Goal: Transaction & Acquisition: Obtain resource

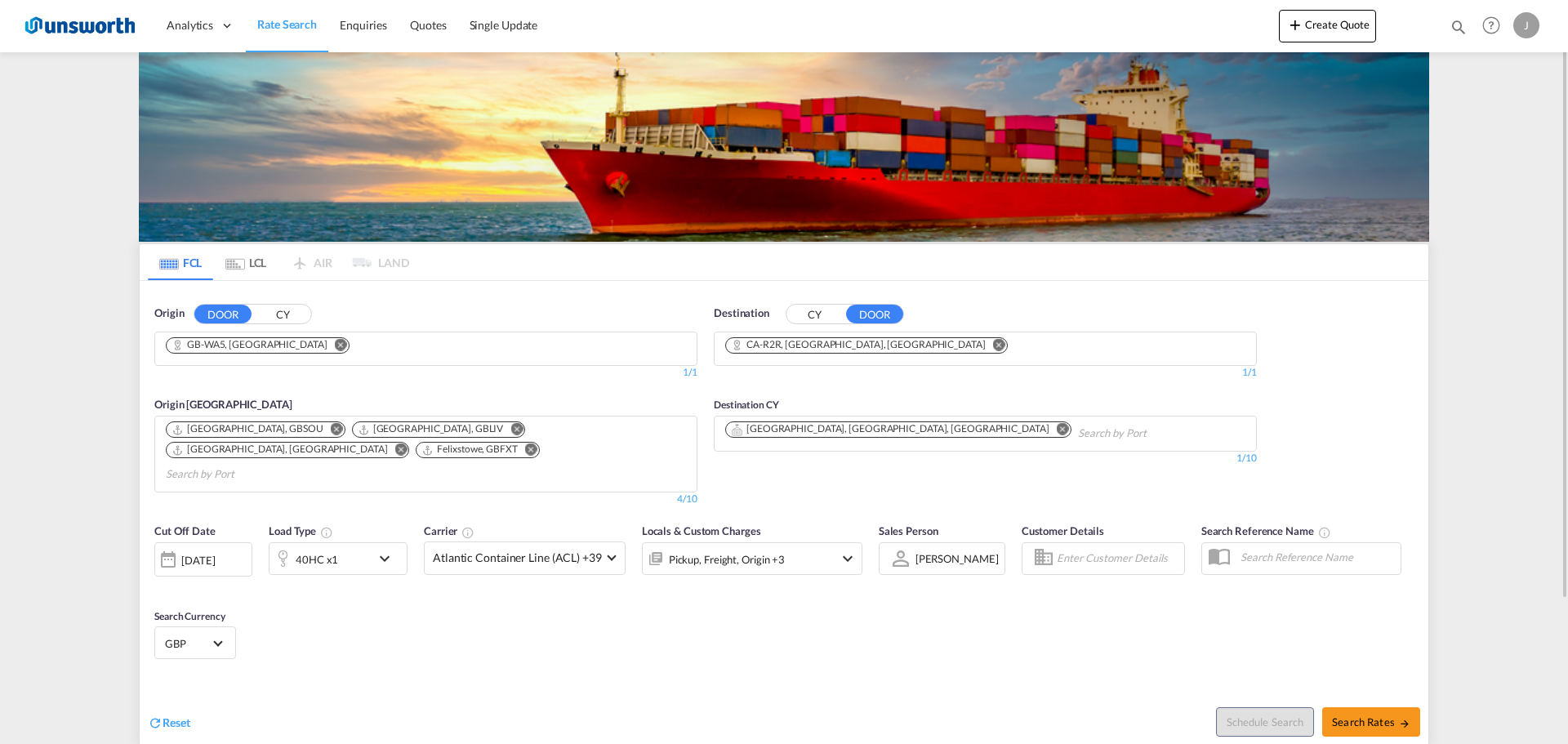
click at [282, 307] on button "CY" at bounding box center [282, 313] width 57 height 18
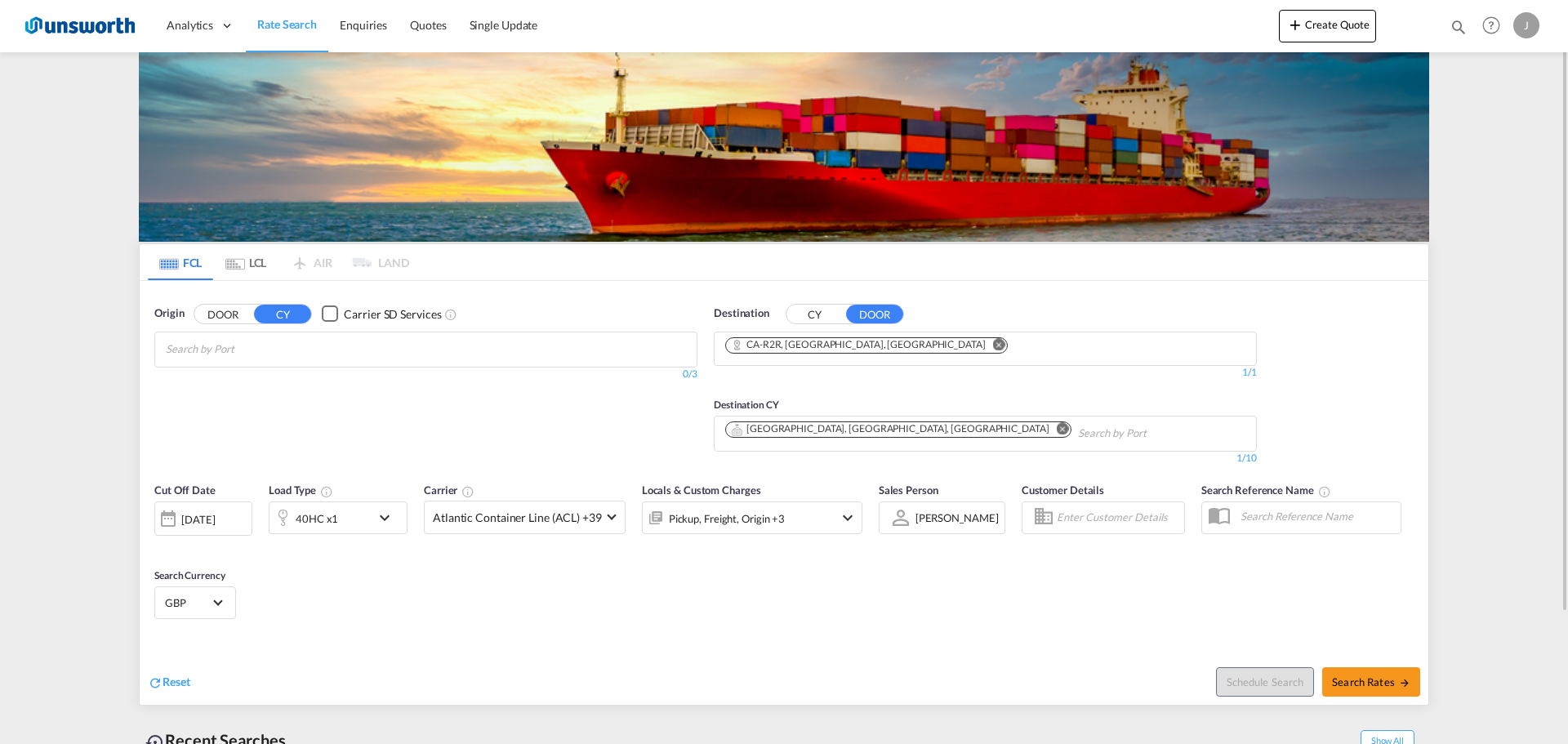
click at [808, 311] on button "CY" at bounding box center [815, 313] width 57 height 18
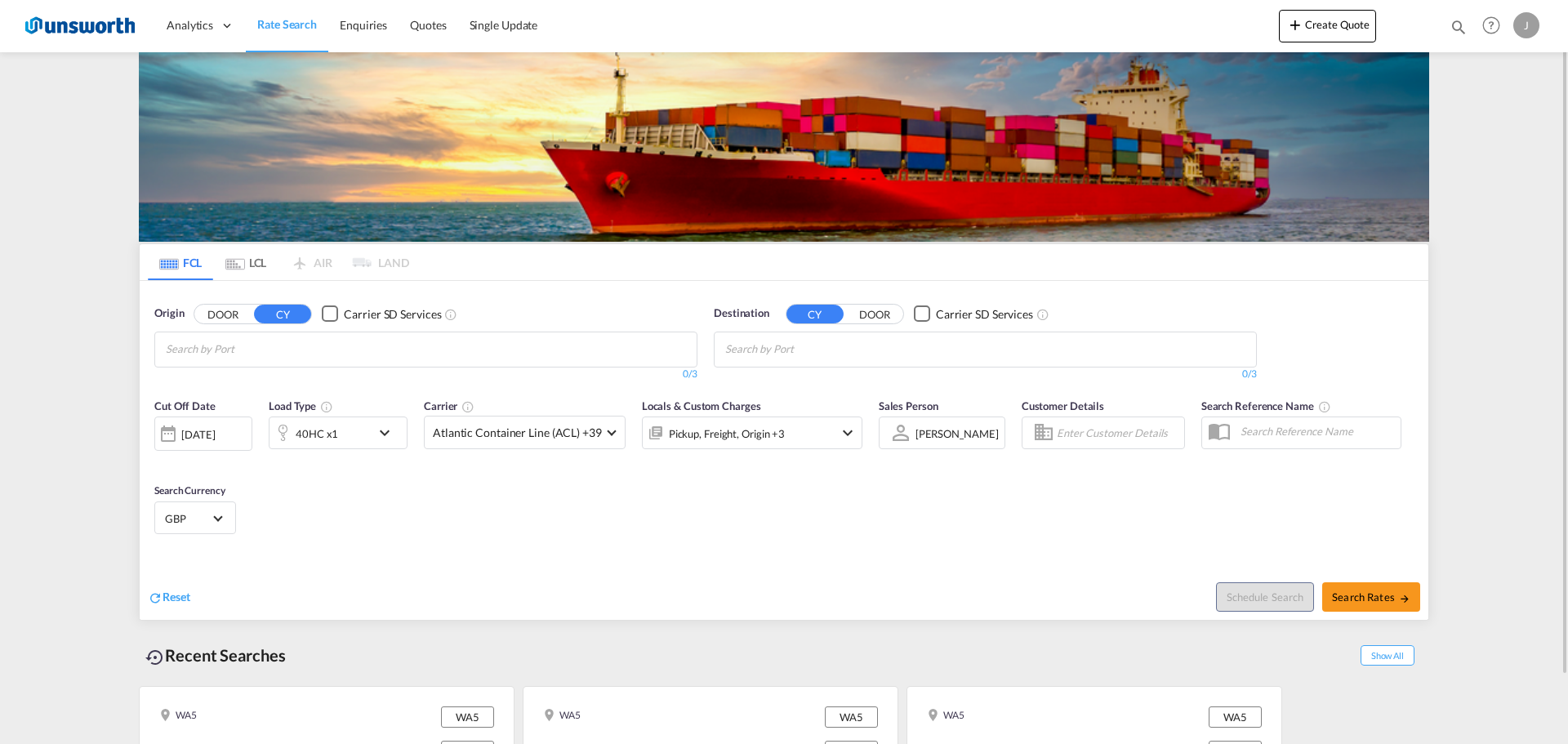
click at [320, 337] on input "Search by Port" at bounding box center [243, 350] width 155 height 26
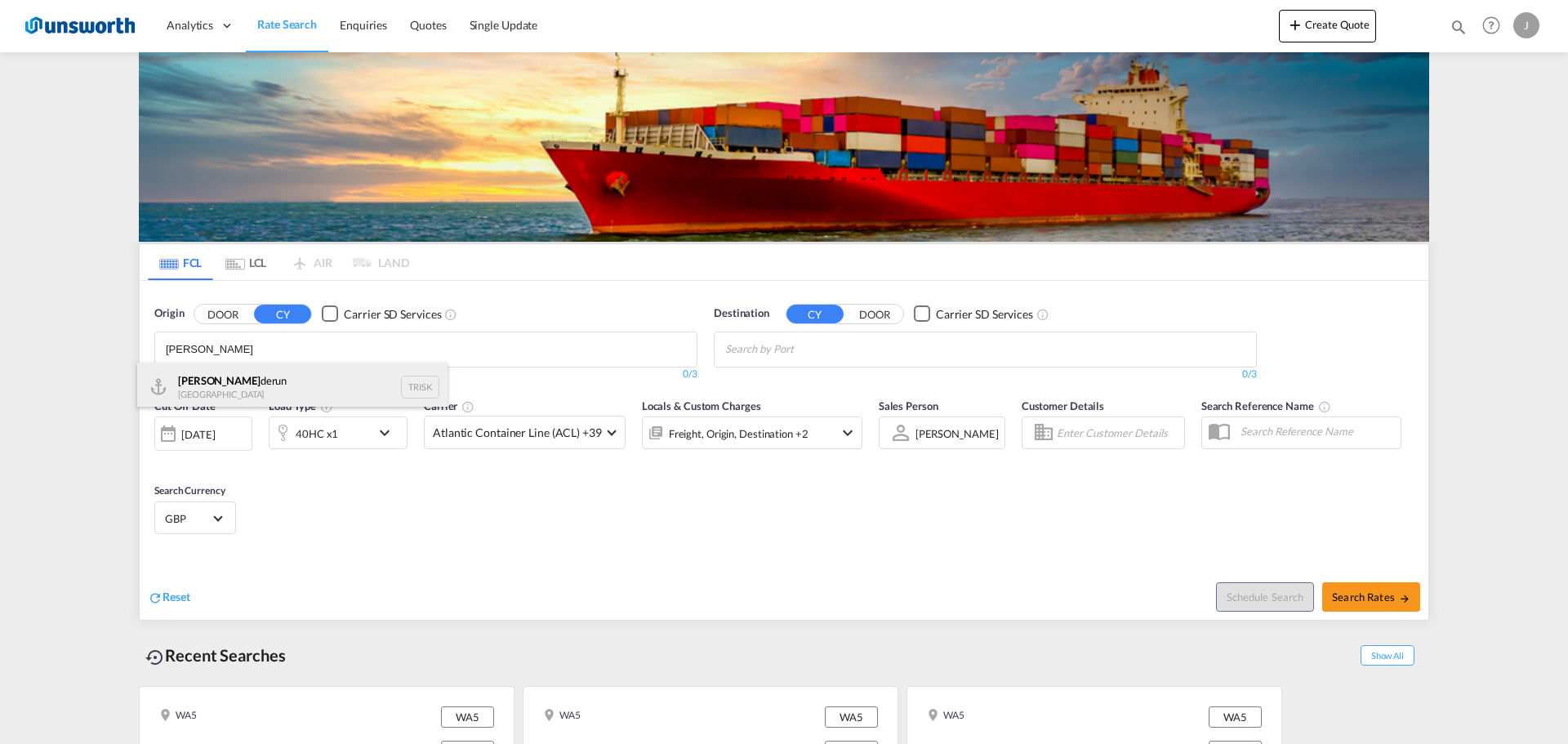
type input "isken"
click at [252, 383] on div "Isken derun Turkey TRISK" at bounding box center [292, 388] width 311 height 49
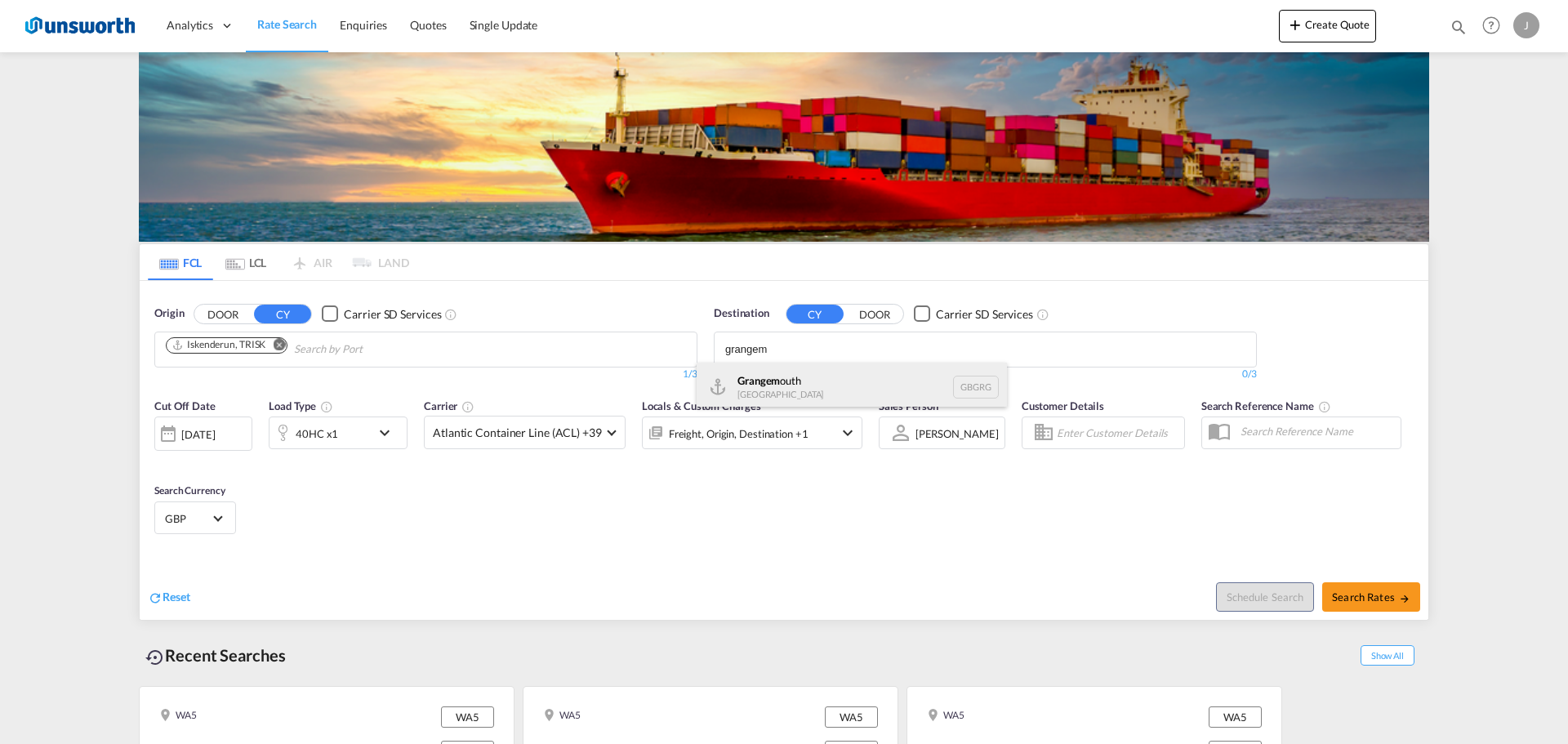
type input "grangem"
drag, startPoint x: 780, startPoint y: 383, endPoint x: 603, endPoint y: 401, distance: 177.9
click at [779, 383] on div "Grangem outh United Kingdom GBGRG" at bounding box center [851, 388] width 311 height 49
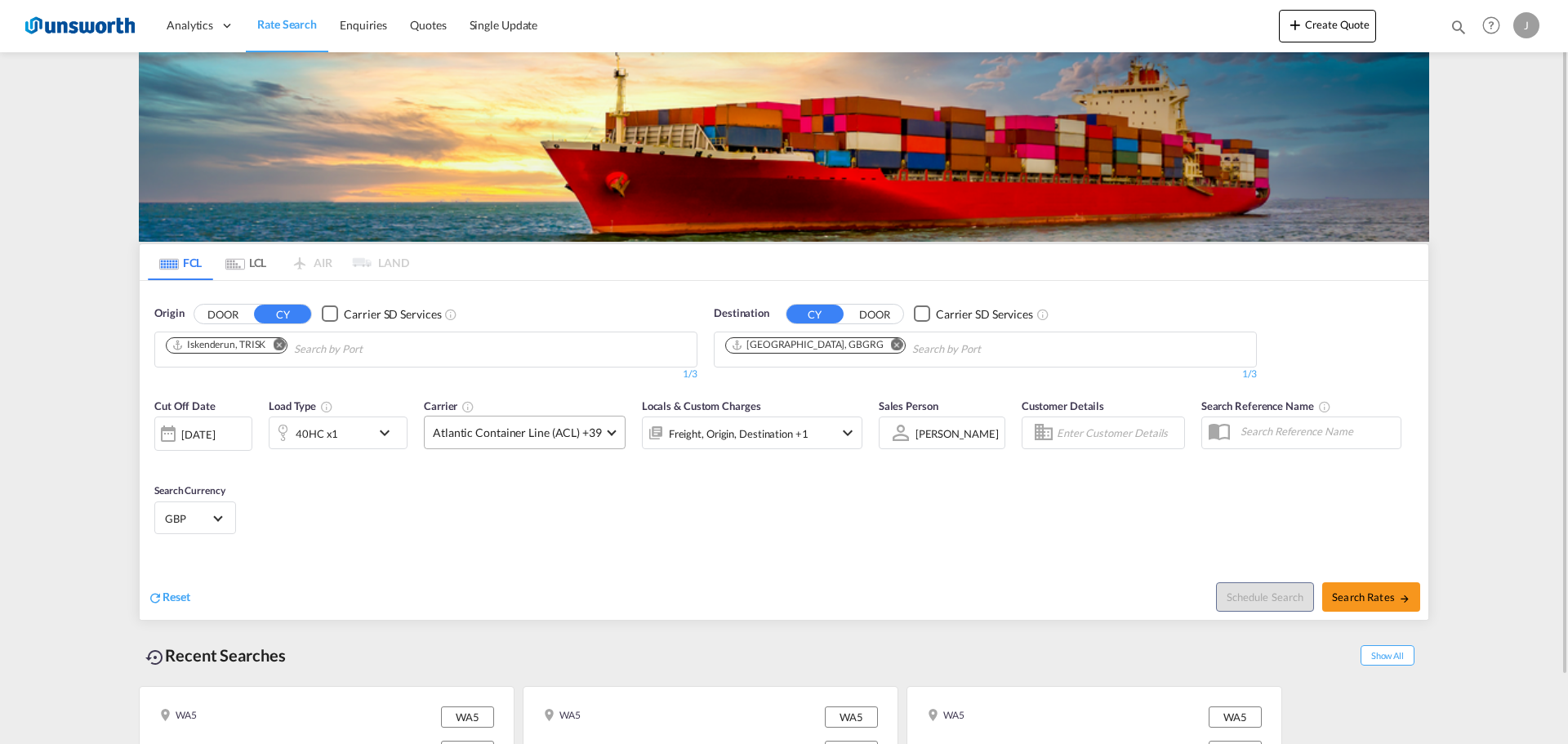
click at [607, 432] on span at bounding box center [612, 431] width 9 height 9
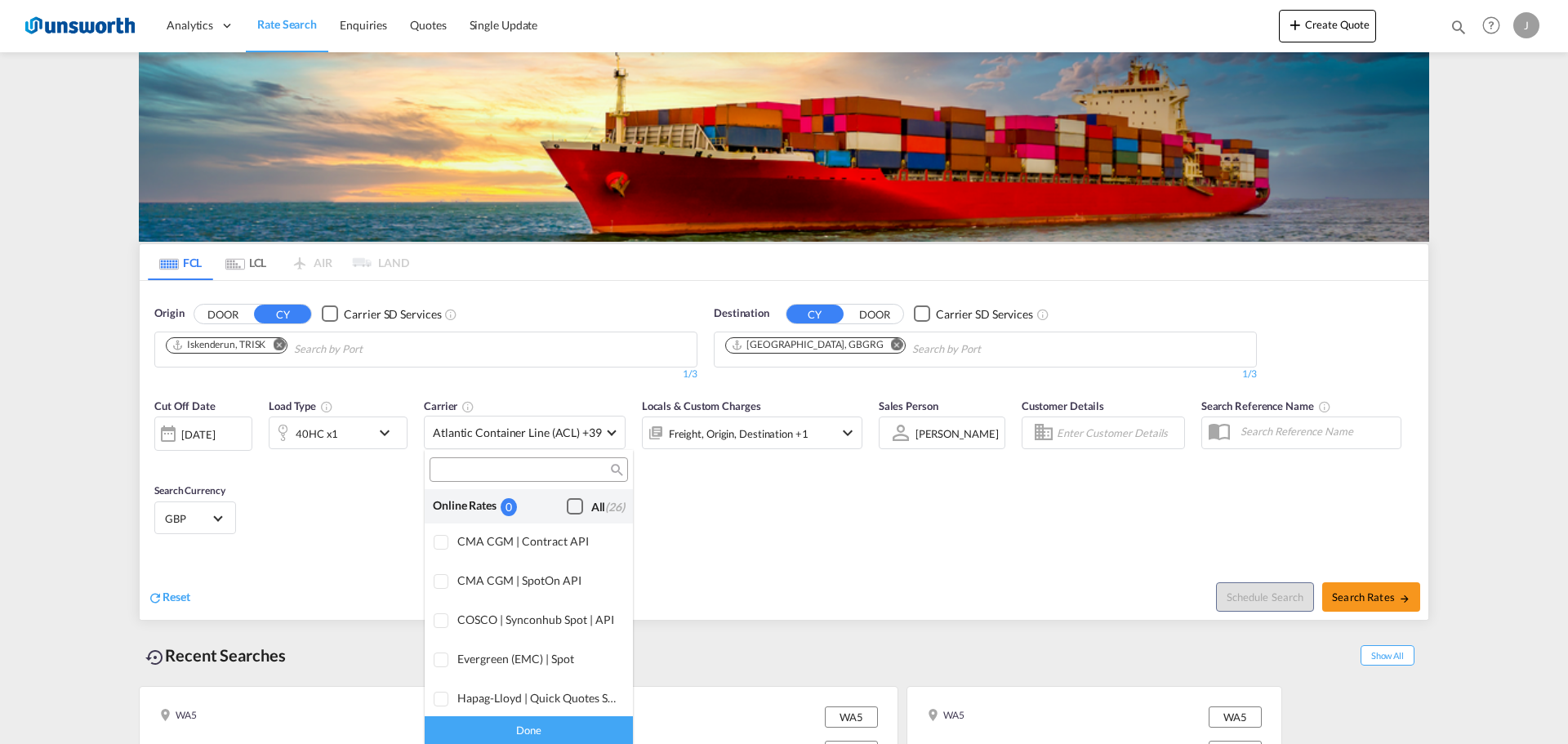
click at [567, 508] on div "Checkbox No Ink" at bounding box center [575, 506] width 17 height 17
click at [766, 511] on md-backdrop at bounding box center [784, 372] width 1568 height 744
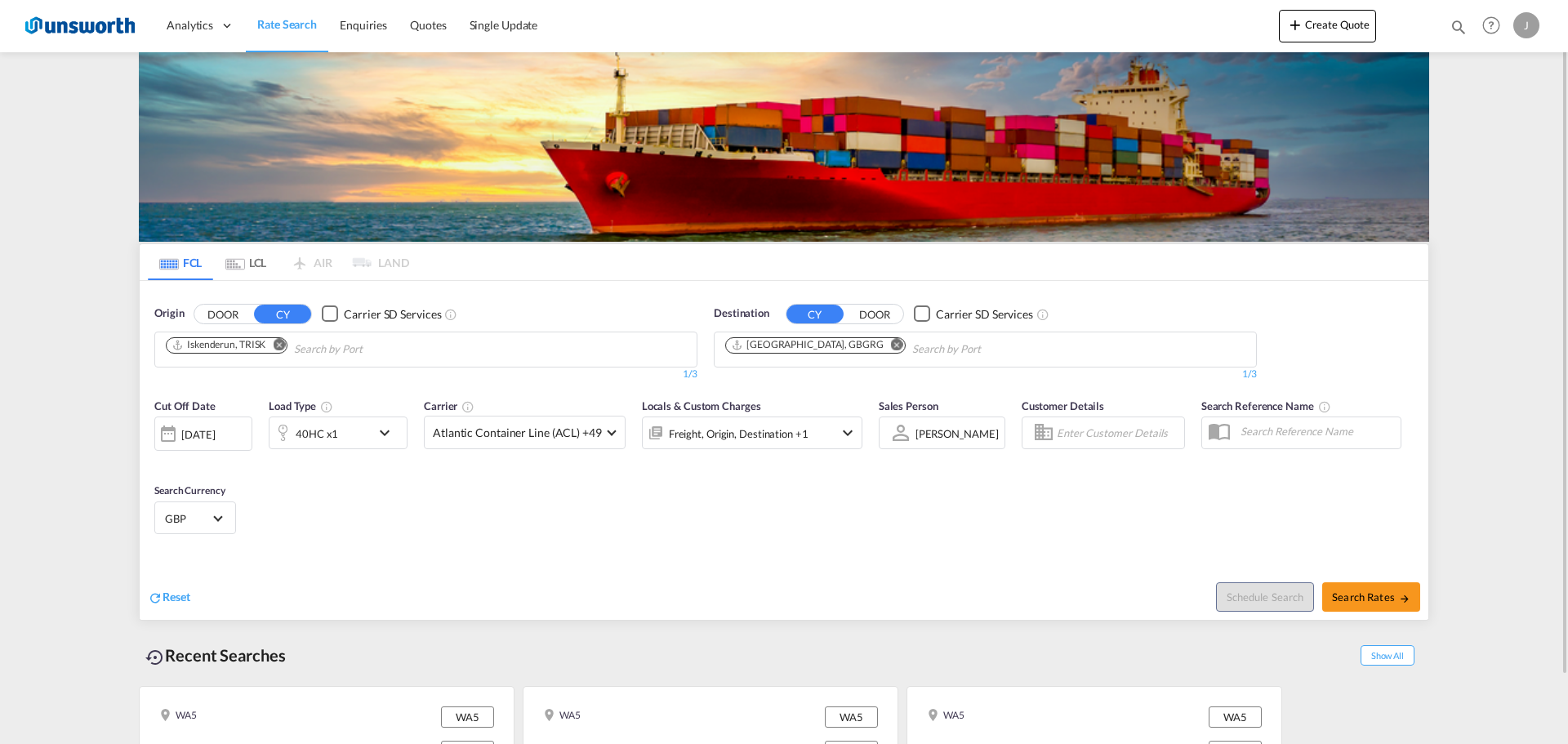
click at [838, 425] on md-icon "icon-chevron-down" at bounding box center [848, 433] width 19 height 19
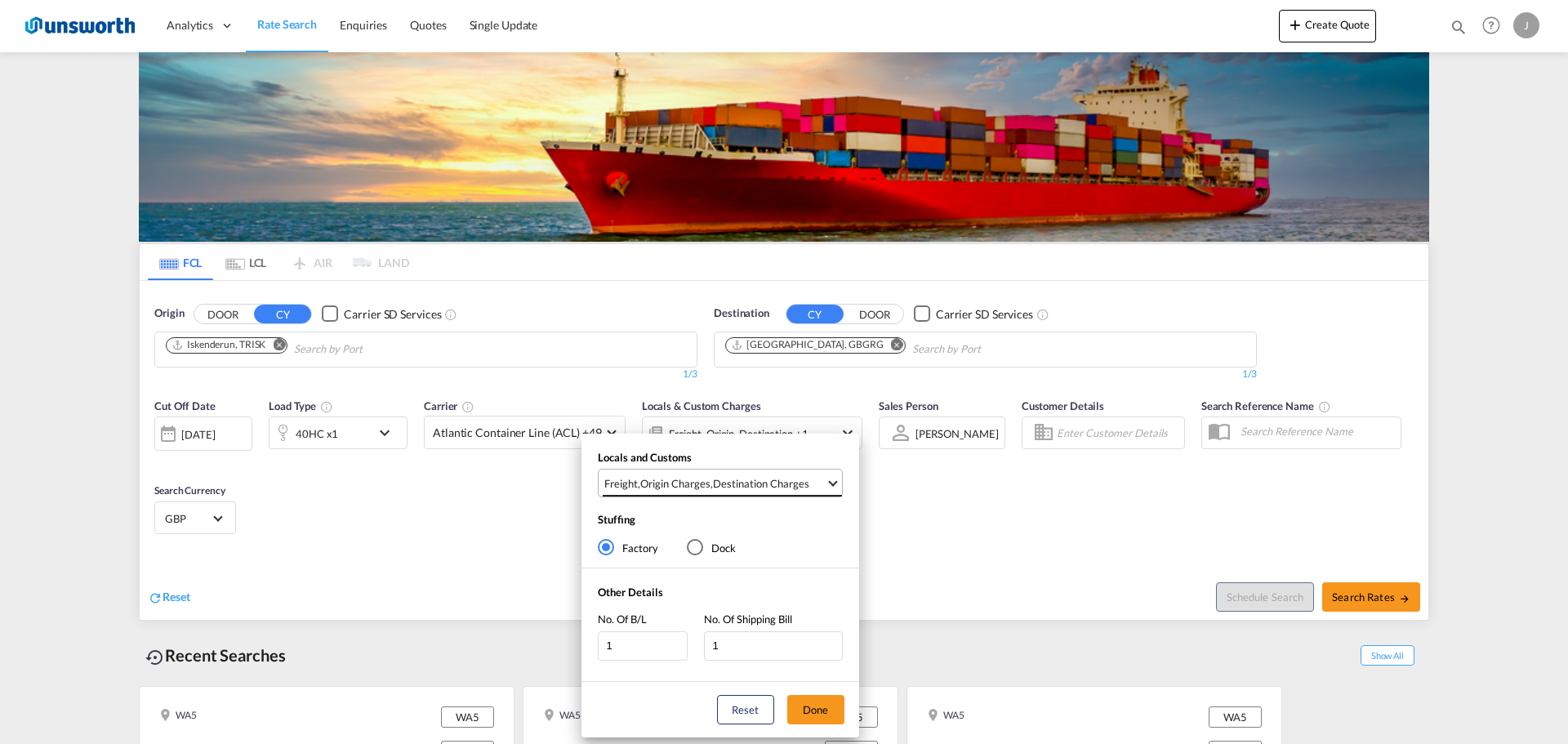
click at [796, 474] on md-select-value "Freight , Origin Charges , Destination Charges" at bounding box center [723, 483] width 240 height 27
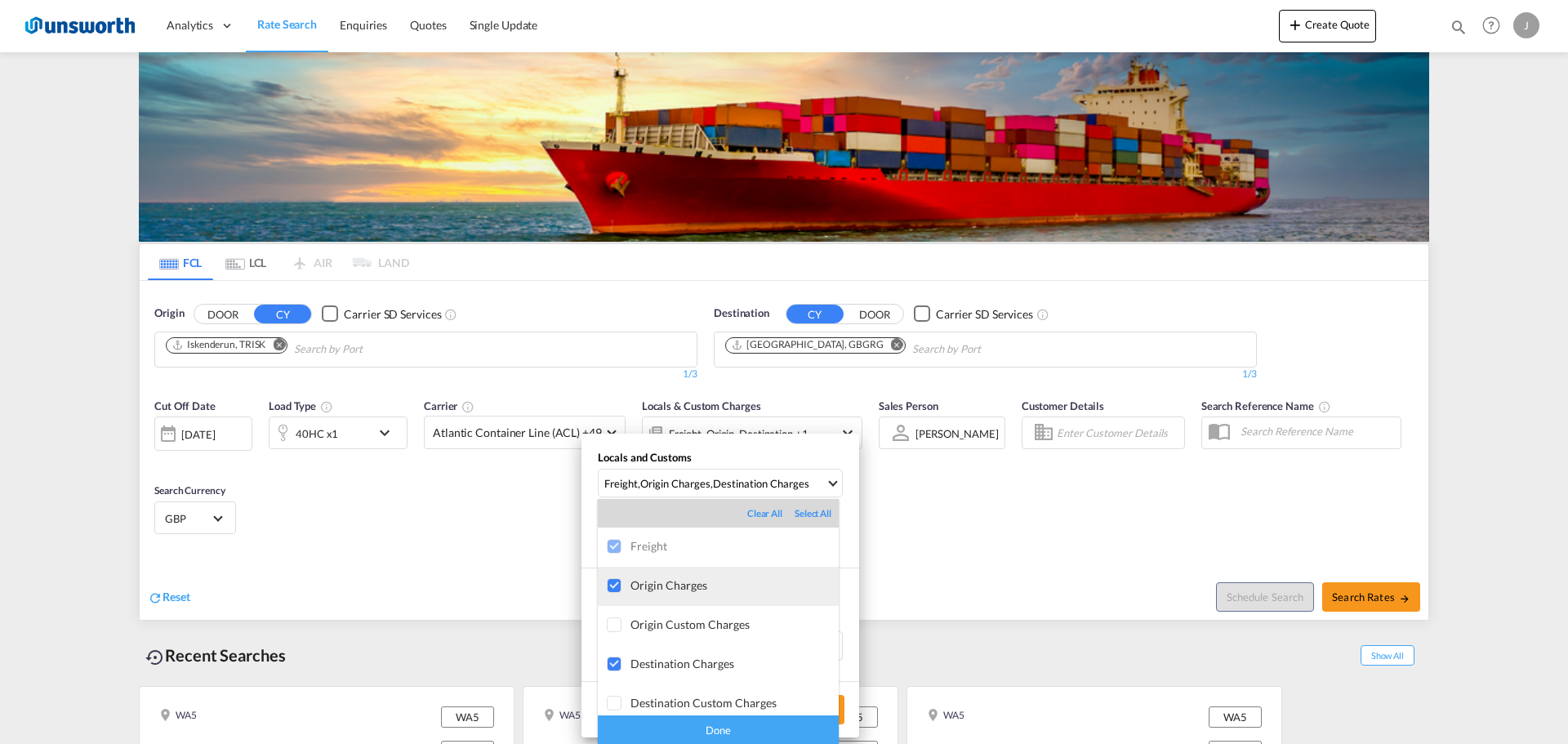
click at [621, 582] on div at bounding box center [615, 586] width 17 height 17
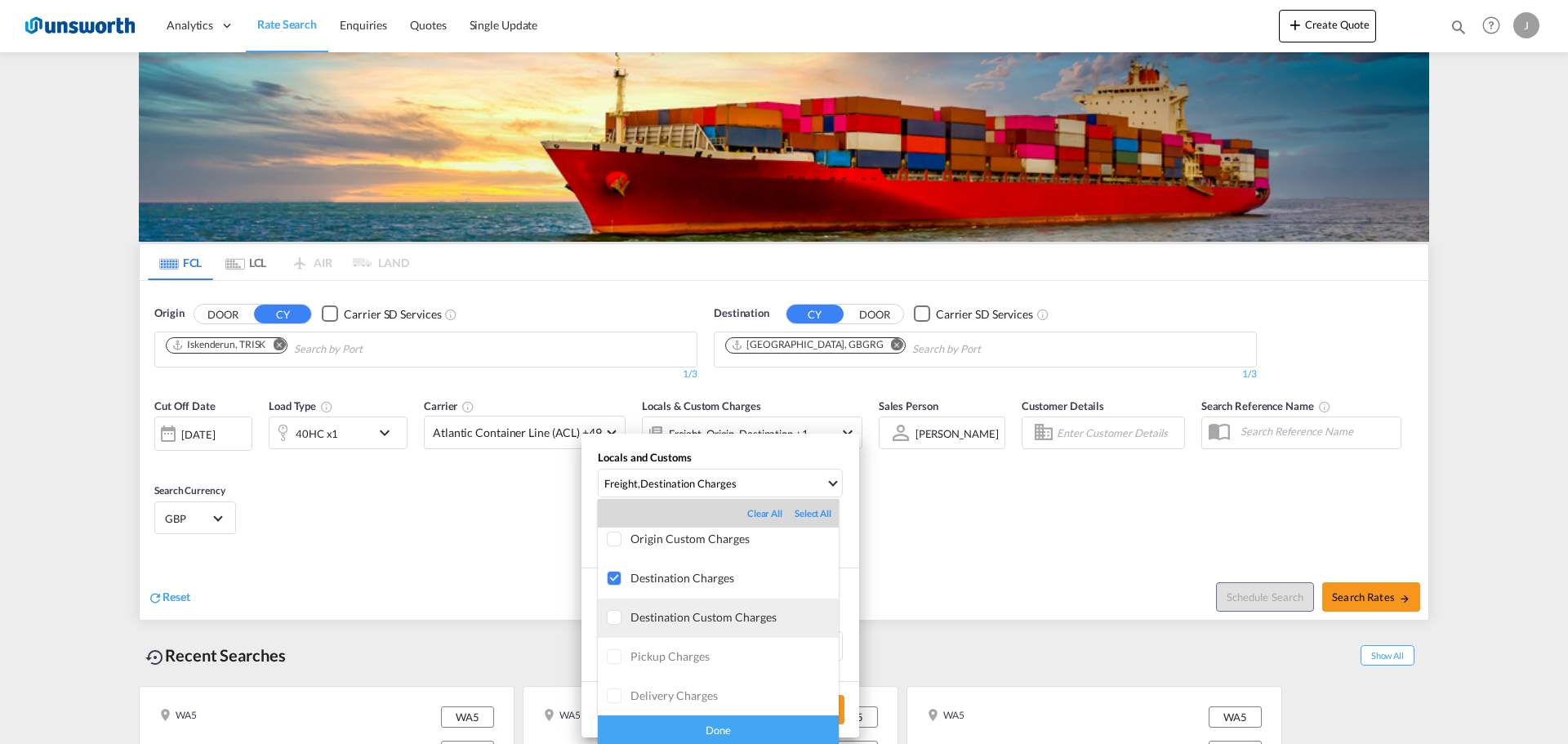
scroll to position [87, 0]
click at [672, 719] on div "Done" at bounding box center [718, 730] width 241 height 29
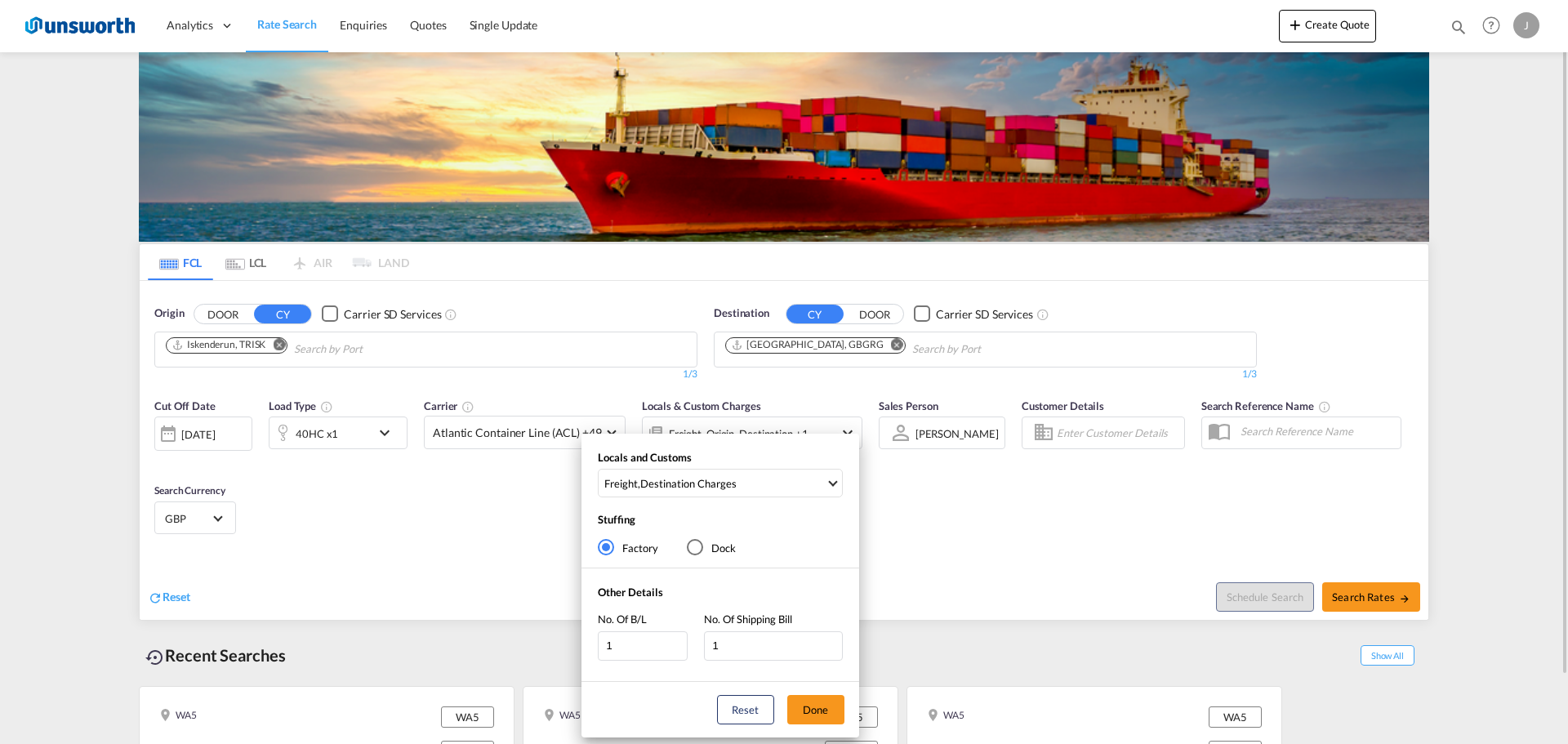
drag, startPoint x: 802, startPoint y: 710, endPoint x: 710, endPoint y: 678, distance: 97.4
click at [802, 709] on button "Done" at bounding box center [816, 710] width 57 height 30
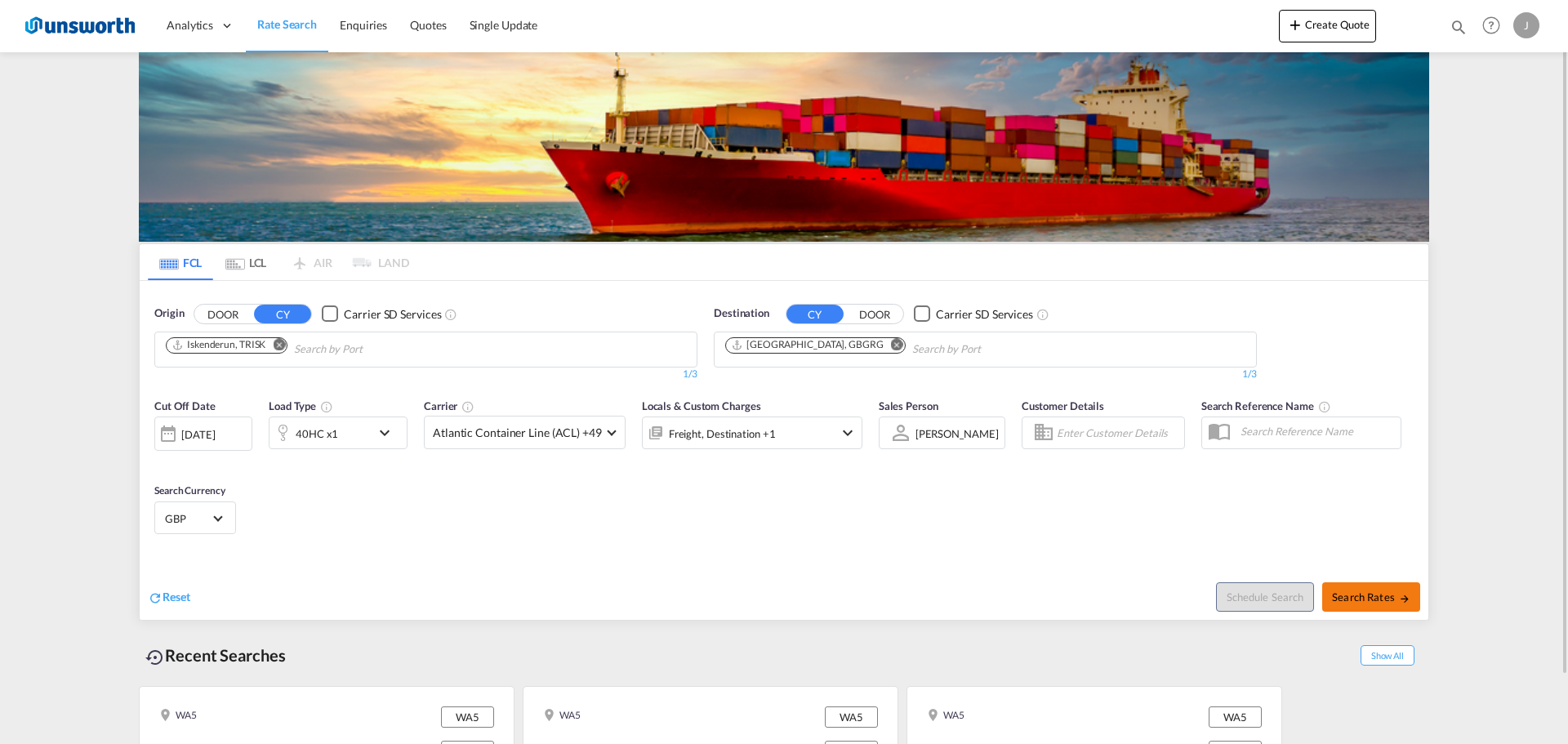
click at [1379, 596] on span "Search Rates" at bounding box center [1372, 597] width 79 height 13
type input "TRISK to GBGRG / 29 Sep 2025"
click at [609, 428] on span at bounding box center [612, 431] width 9 height 9
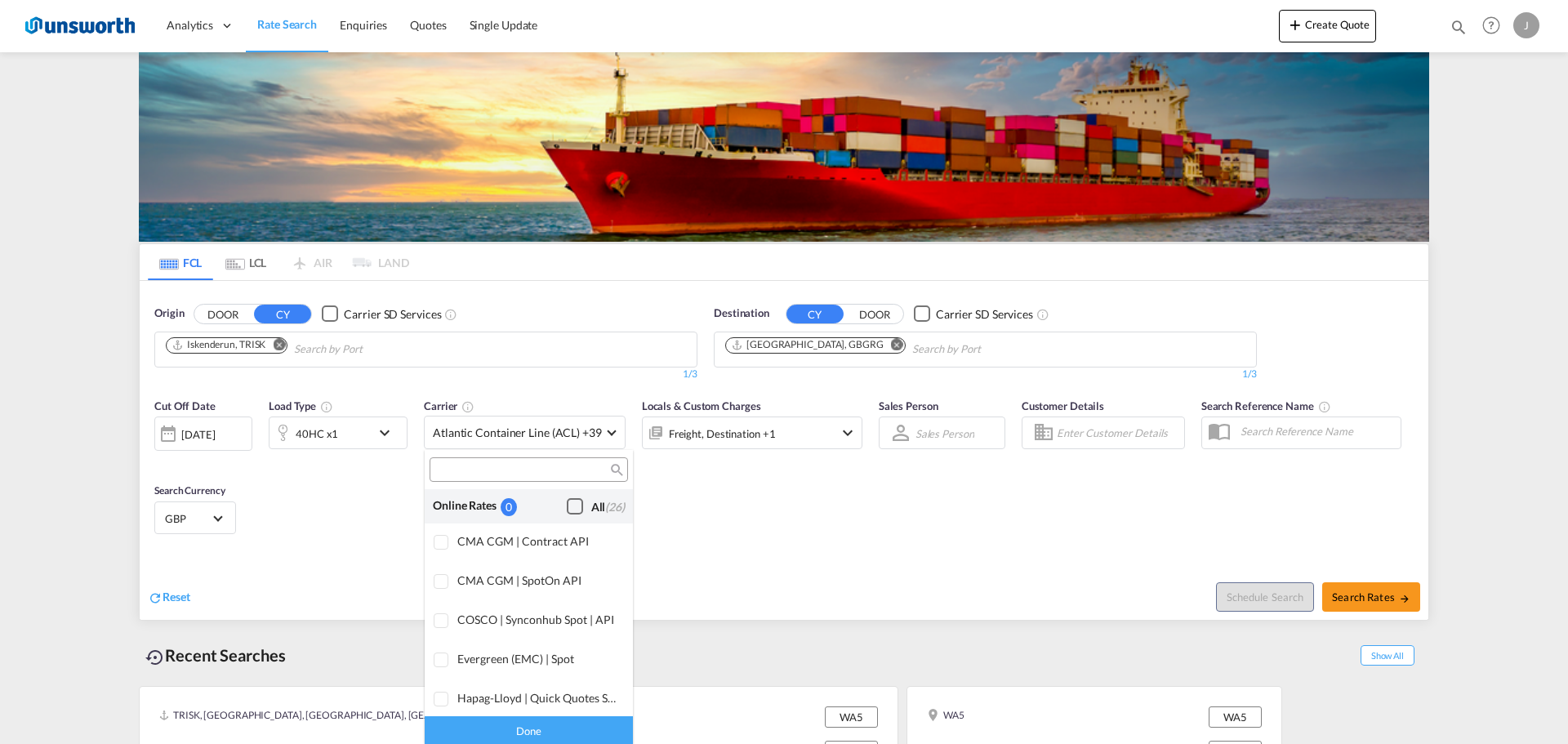
click at [567, 504] on div "Checkbox No Ink" at bounding box center [575, 506] width 17 height 17
click at [1363, 604] on md-backdrop at bounding box center [784, 372] width 1568 height 744
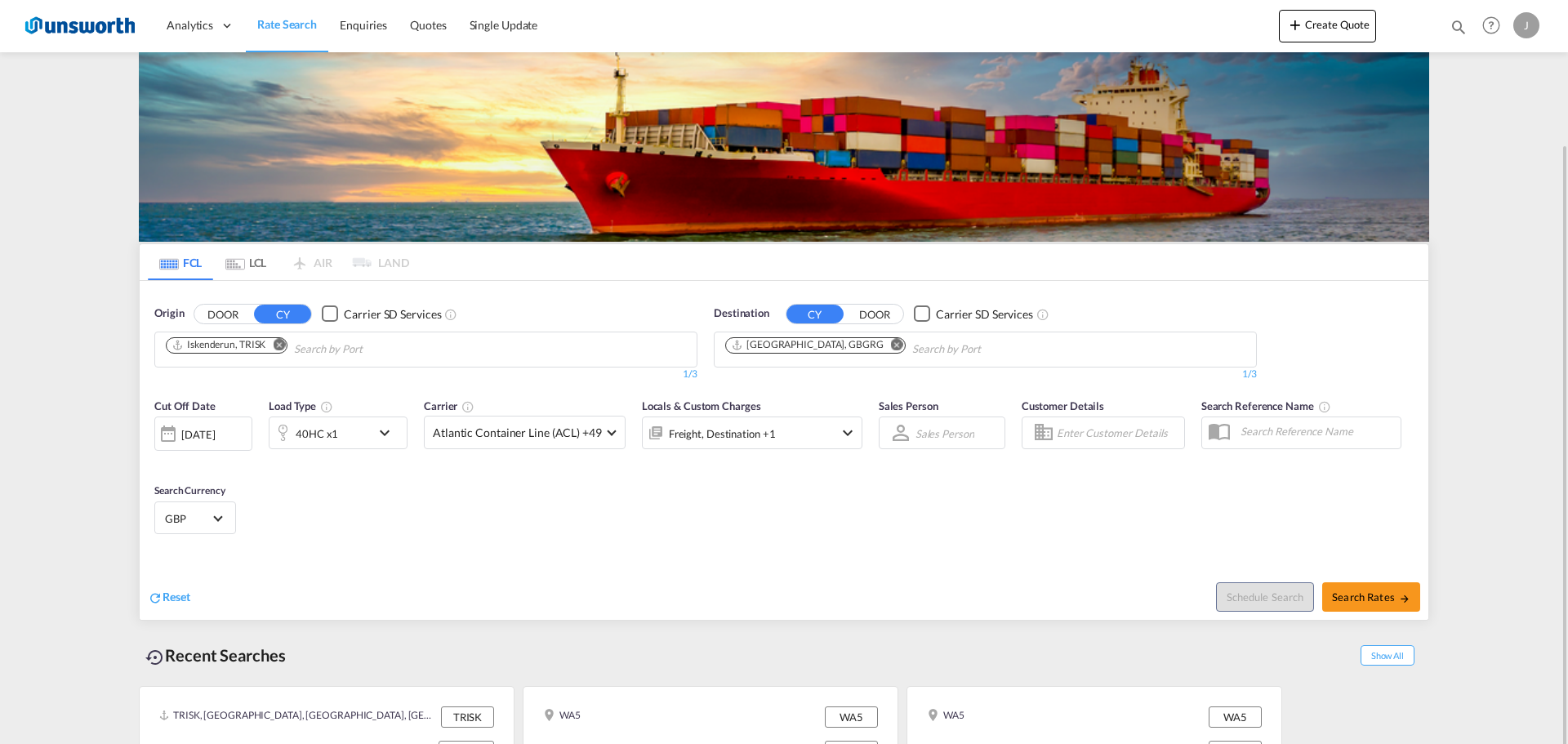
scroll to position [75, 0]
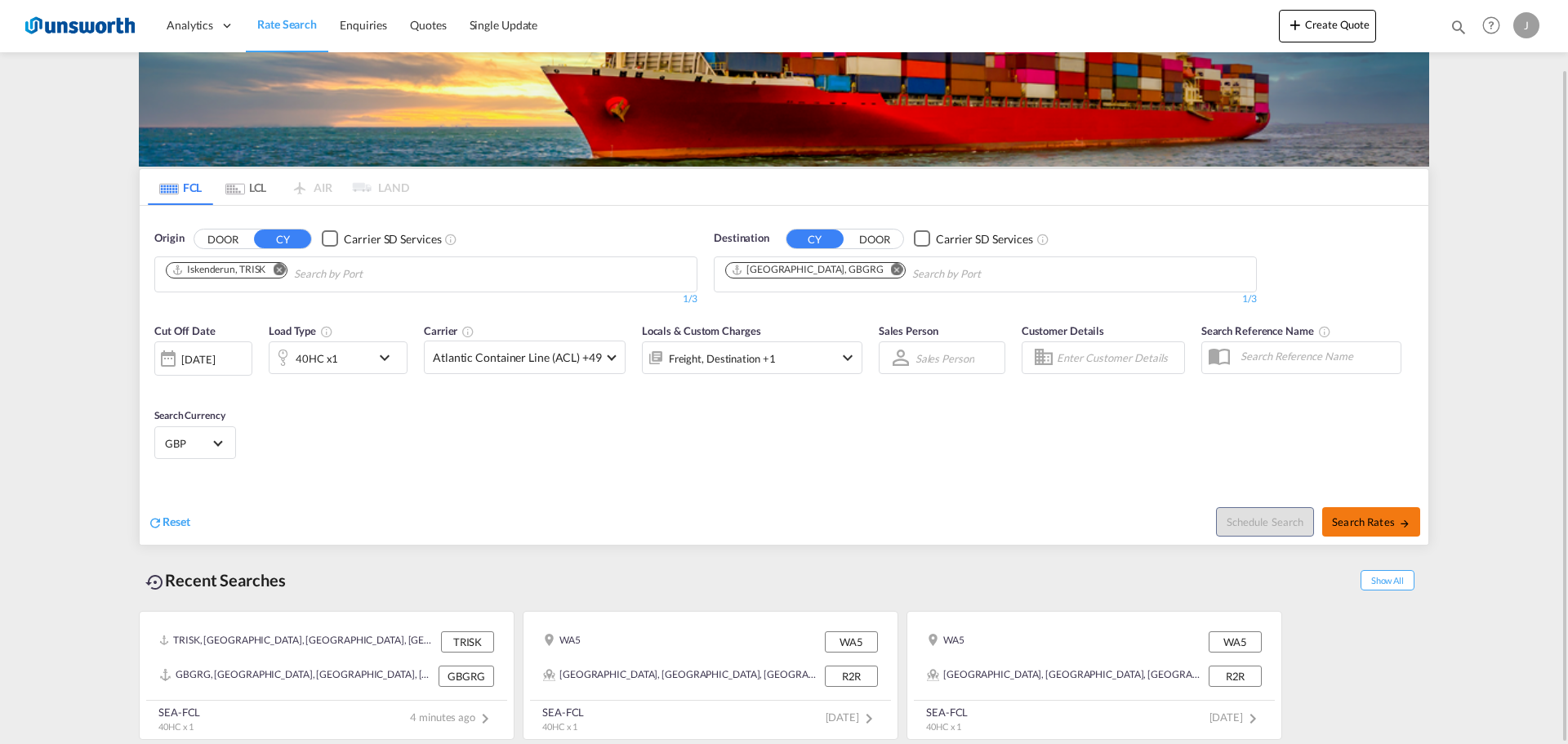
click at [1390, 518] on span "Search Rates" at bounding box center [1372, 522] width 79 height 13
type input "TRISK to GBGRG / 29 Sep 2025"
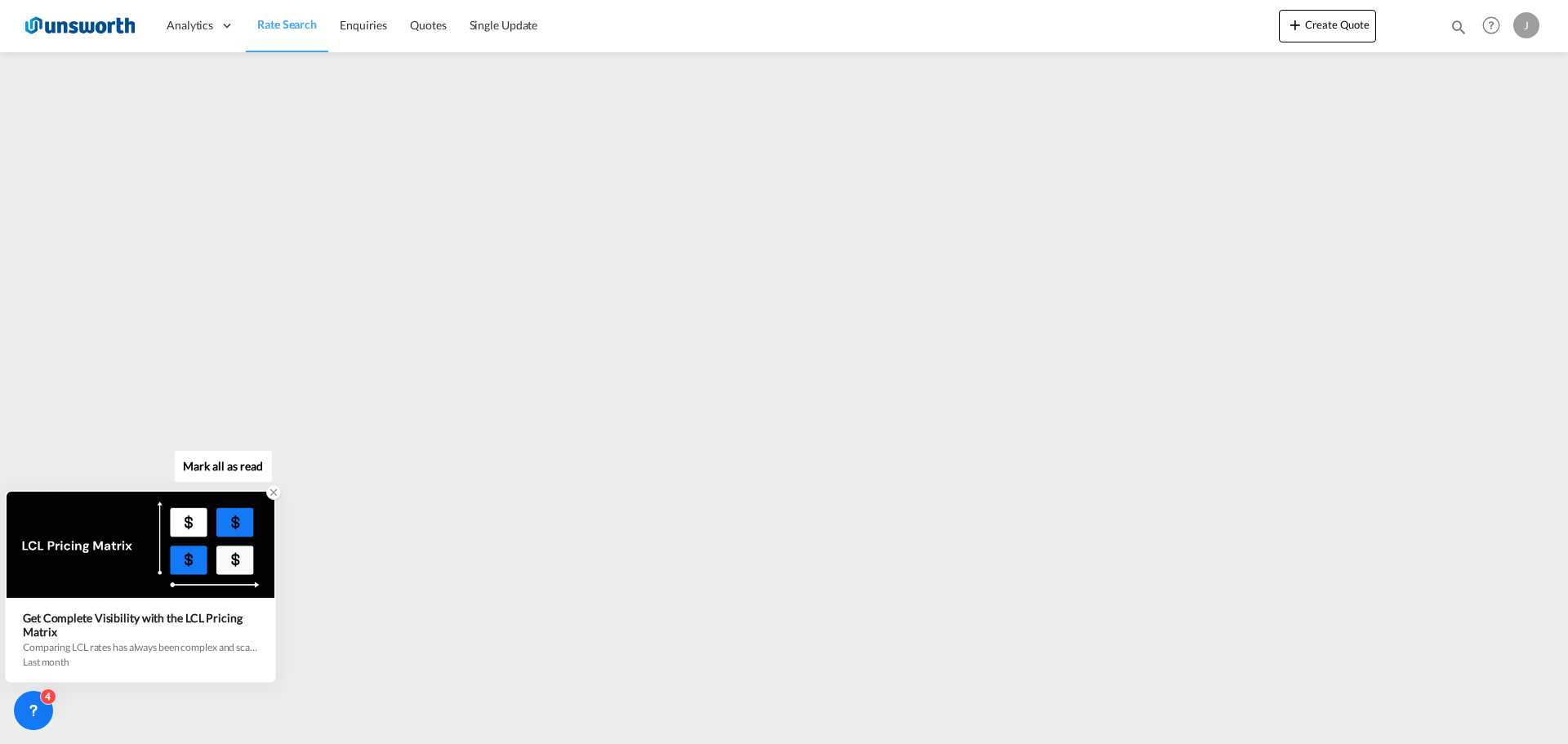
click at [24, 658] on div "last month" at bounding box center [140, 663] width 235 height 12
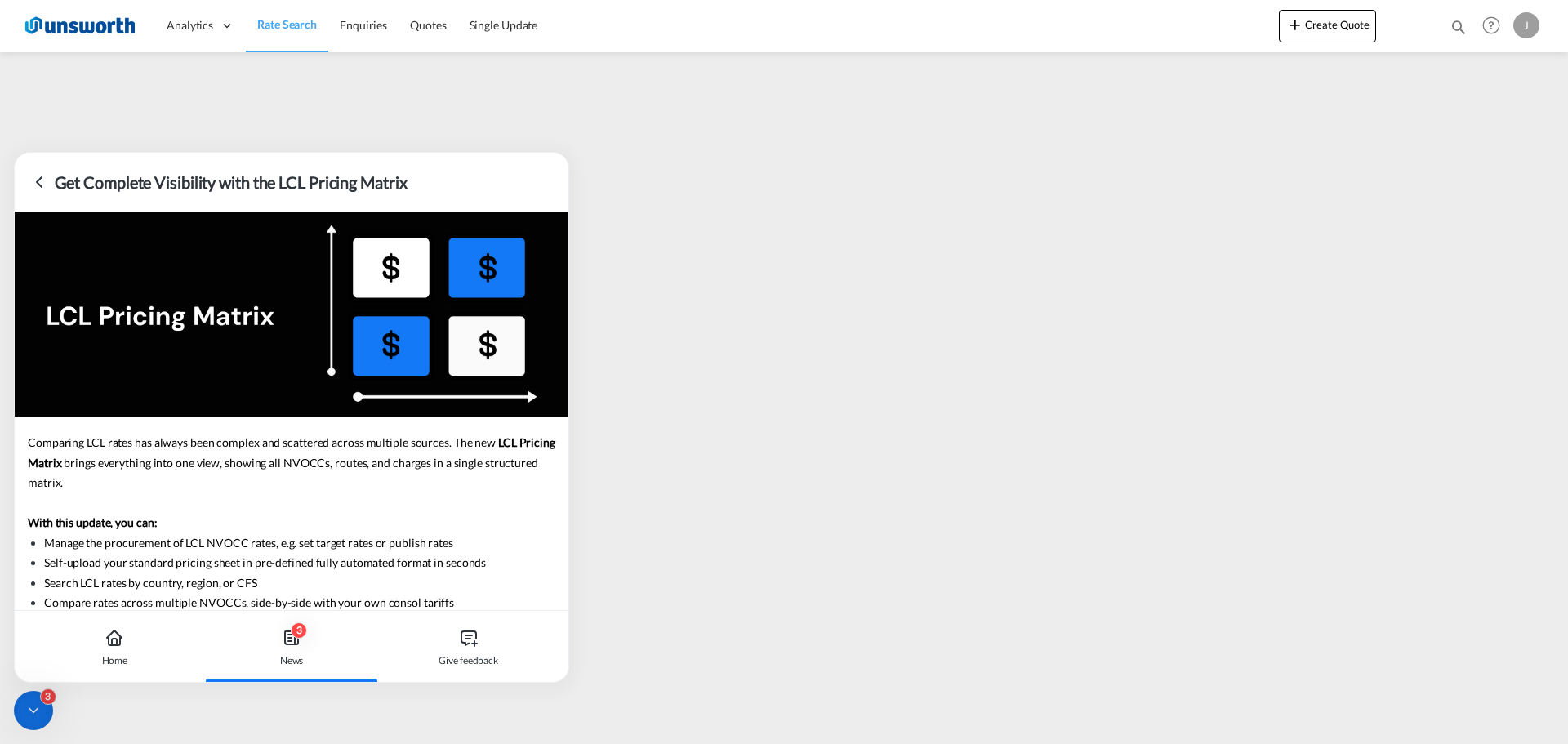
click at [39, 182] on icon at bounding box center [39, 182] width 19 height 19
click at [38, 180] on icon at bounding box center [39, 182] width 5 height 10
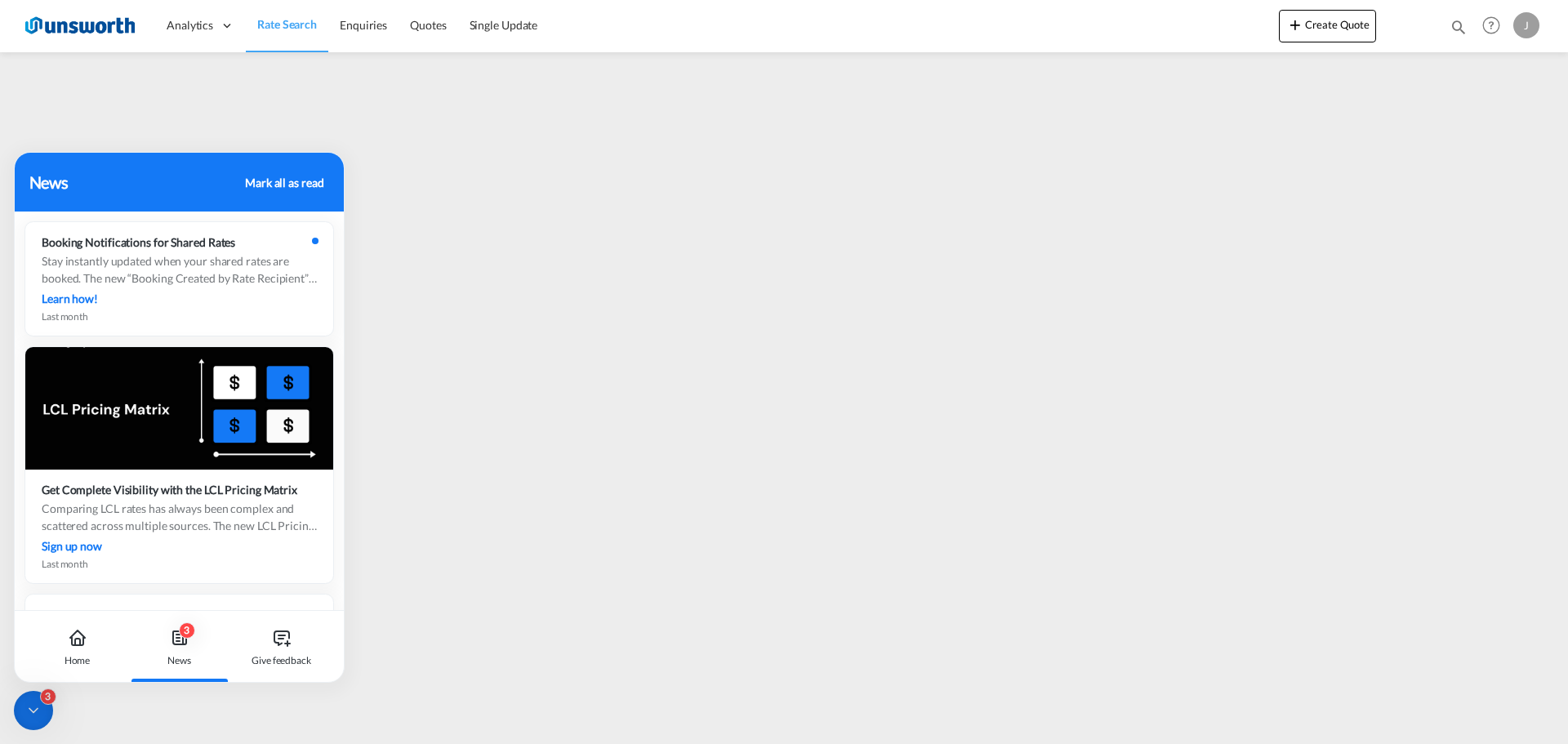
click at [330, 179] on div "News Mark all as read" at bounding box center [180, 182] width 301 height 25
click at [277, 186] on div "Mark all as read" at bounding box center [284, 183] width 79 height 18
click at [263, 183] on div "Mark all as read" at bounding box center [284, 183] width 79 height 18
click at [70, 634] on icon at bounding box center [77, 638] width 19 height 19
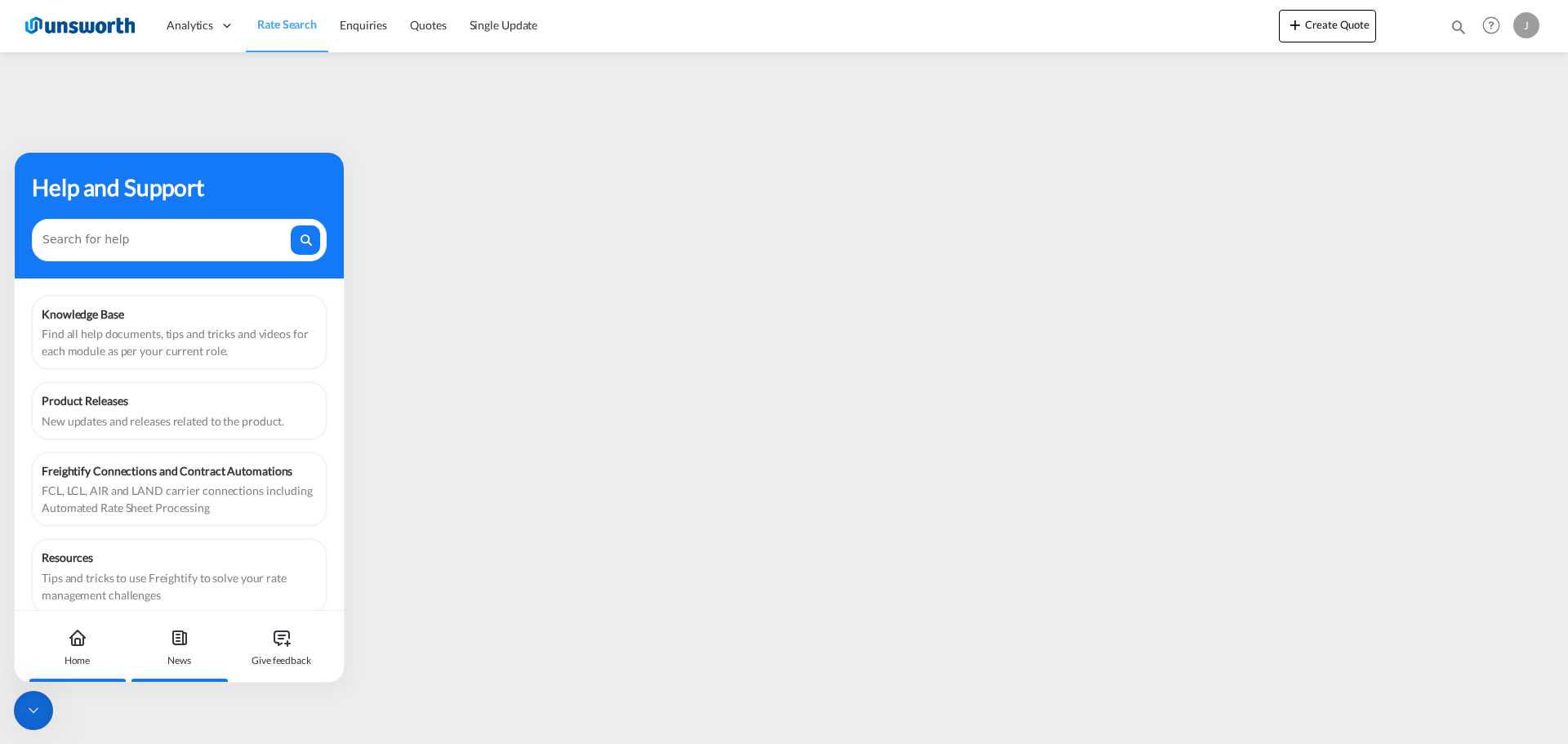
click at [183, 186] on div "Help and Support" at bounding box center [178, 186] width 295 height 34
click at [33, 721] on div at bounding box center [33, 711] width 39 height 39
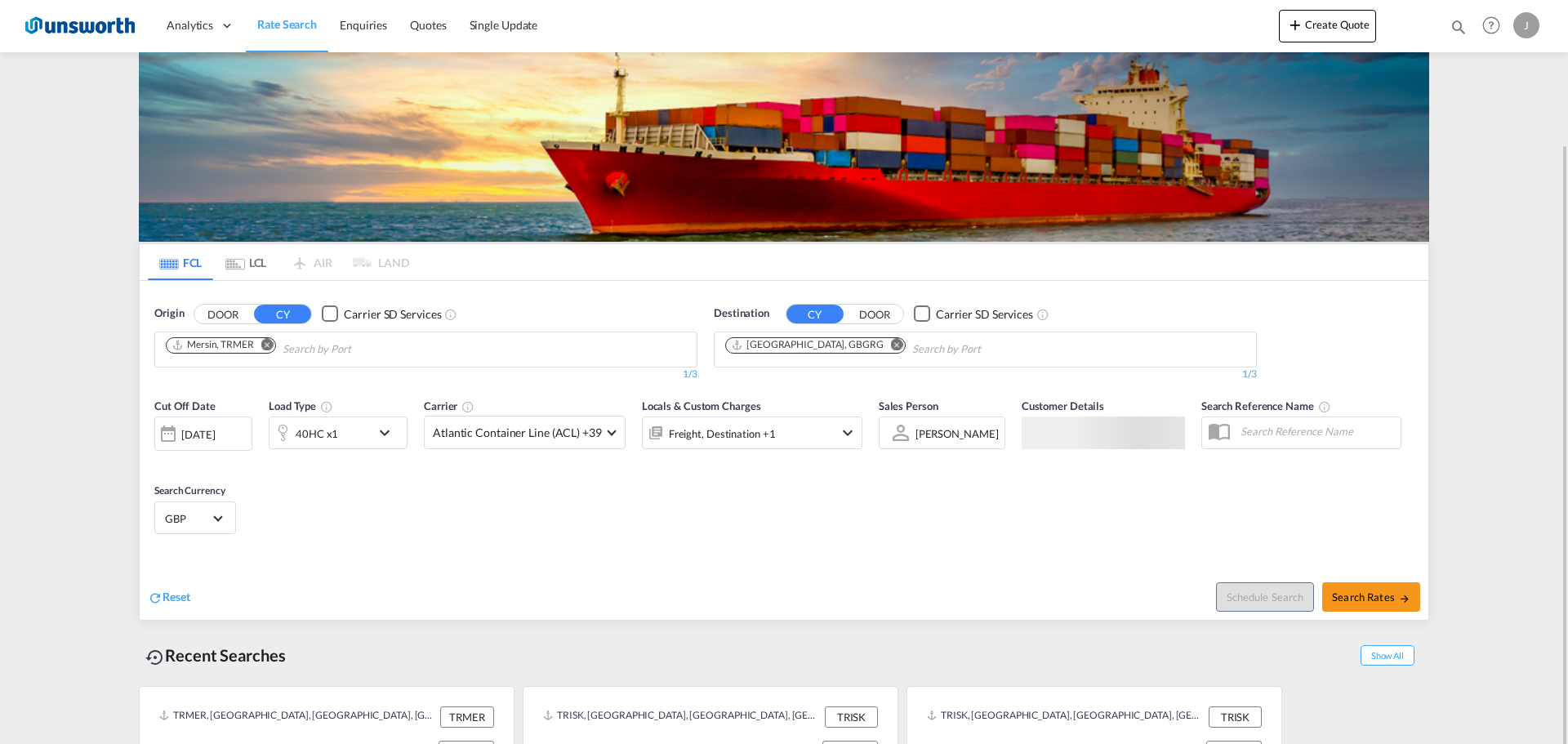
scroll to position [75, 0]
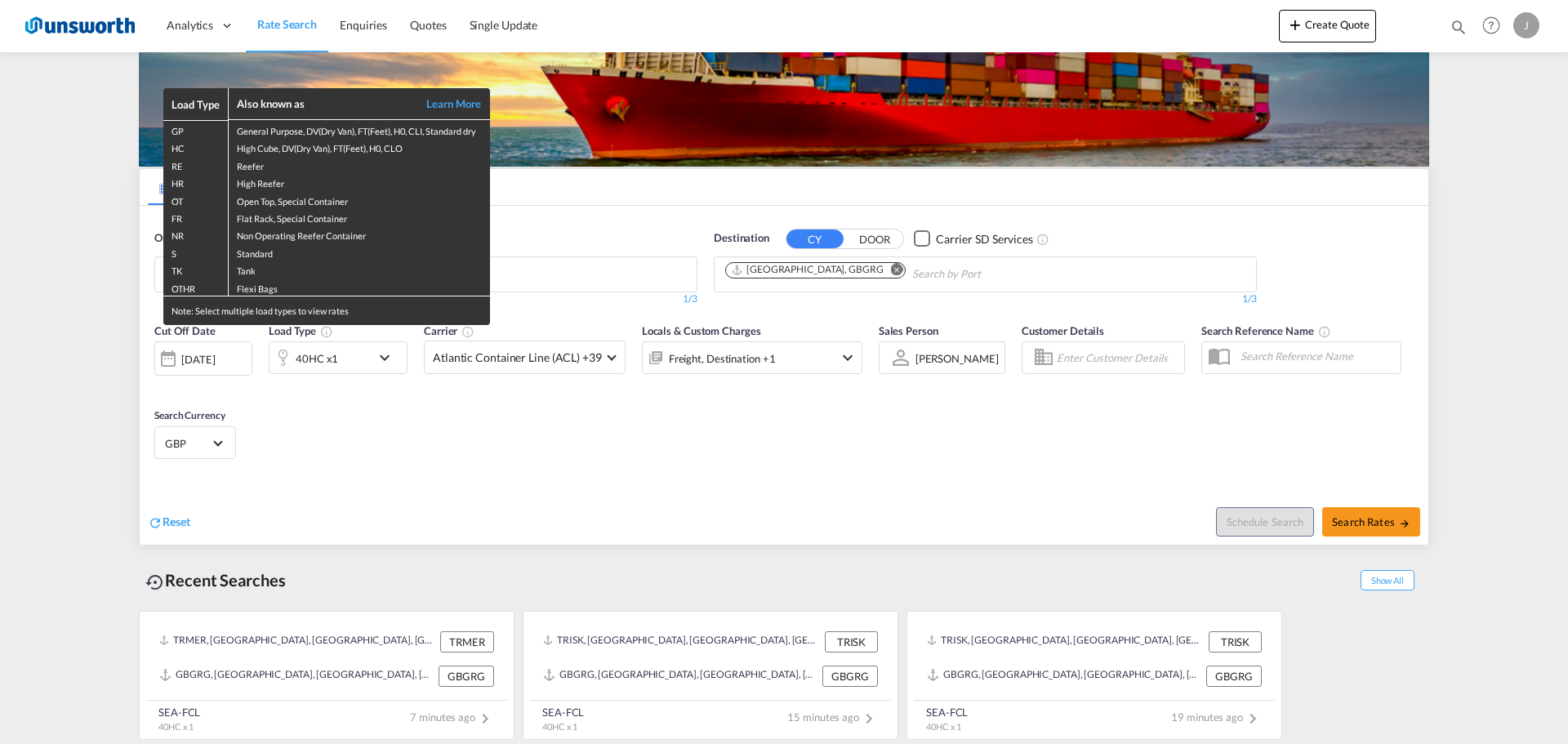
click at [586, 270] on div "Load Type Also known as Learn More GP General Purpose, DV(Dry Van), FT(Feet), H…" at bounding box center [784, 372] width 1568 height 744
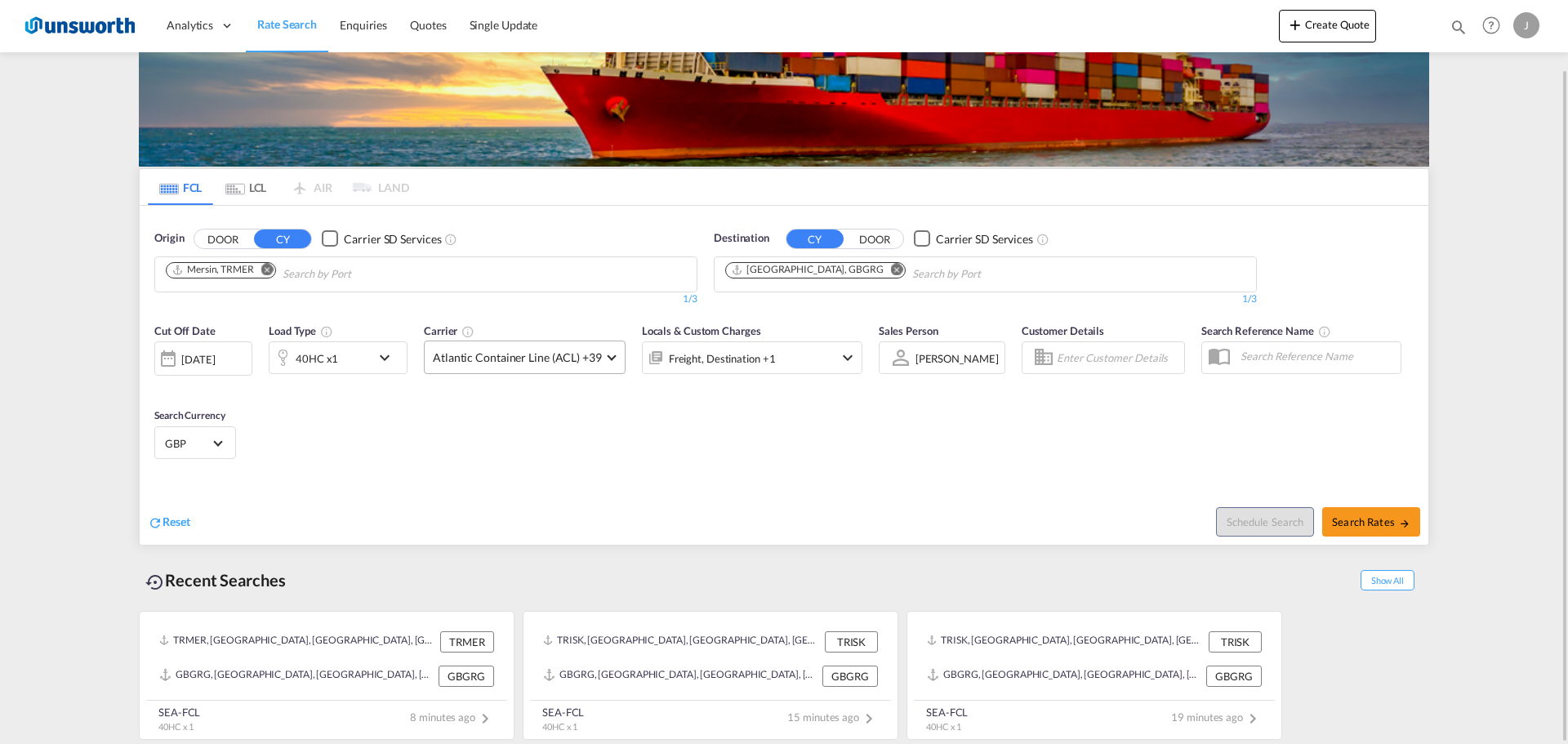
click at [607, 355] on span at bounding box center [612, 355] width 9 height 9
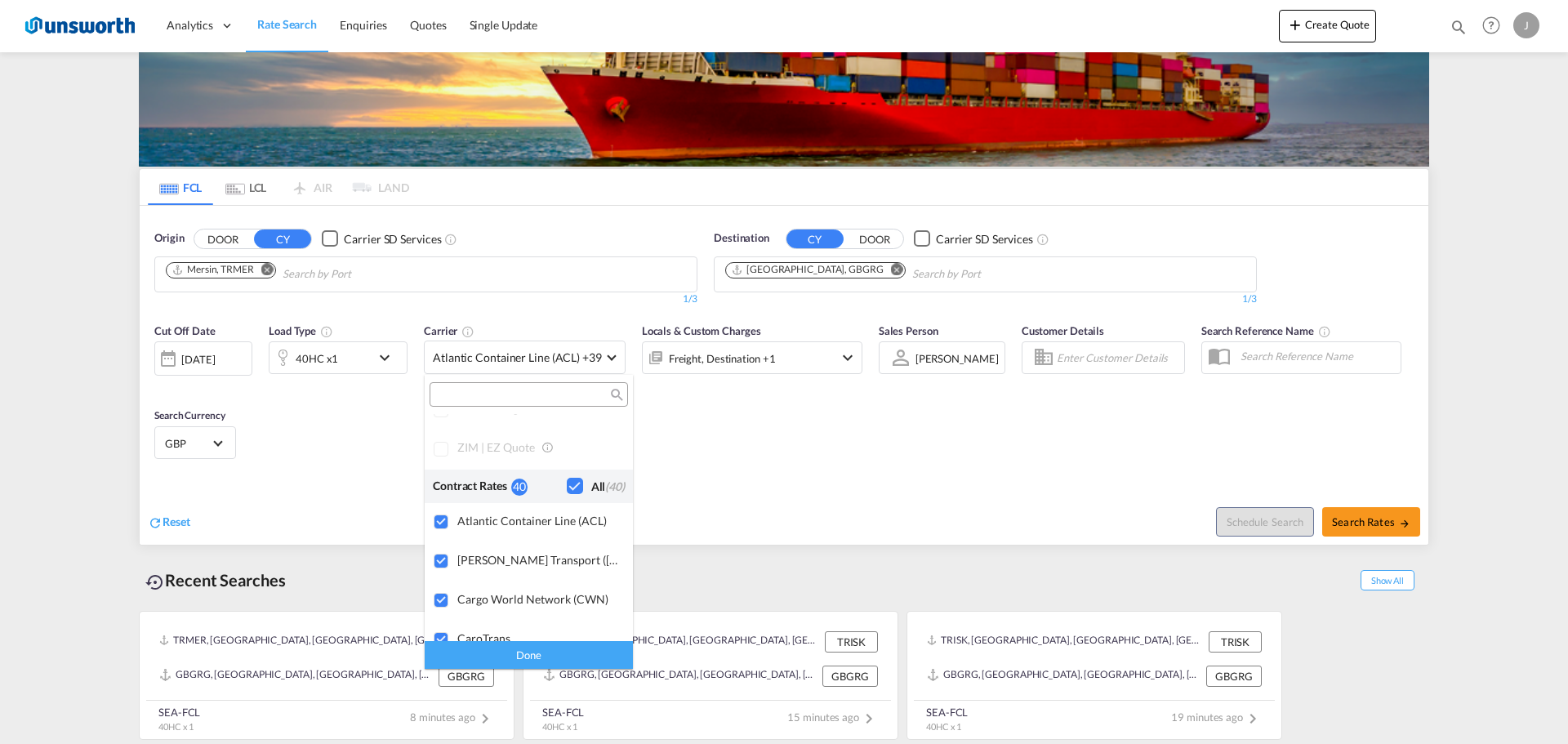
scroll to position [0, 0]
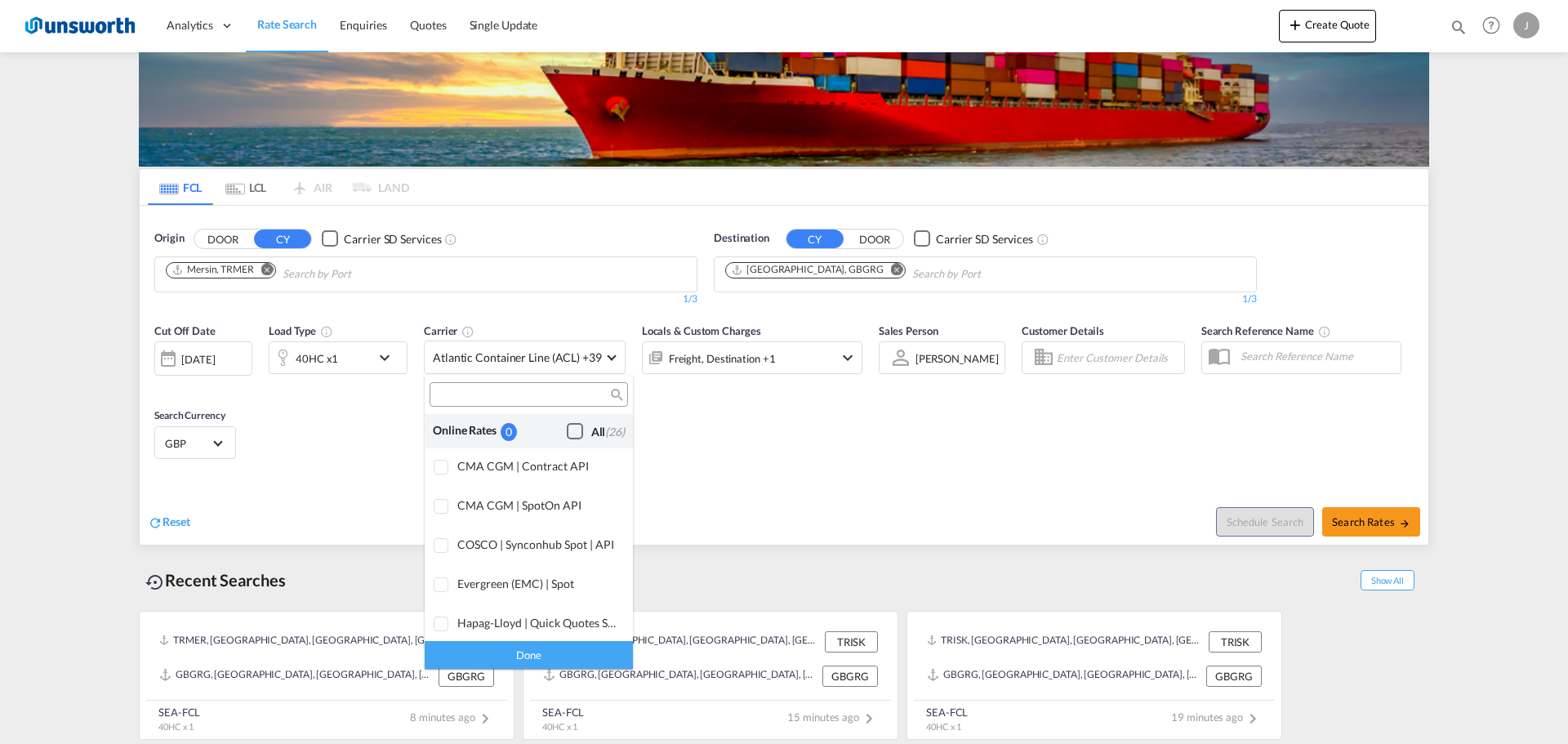
click at [567, 431] on div "Checkbox No Ink" at bounding box center [575, 432] width 17 height 17
click at [266, 269] on md-backdrop at bounding box center [784, 372] width 1568 height 744
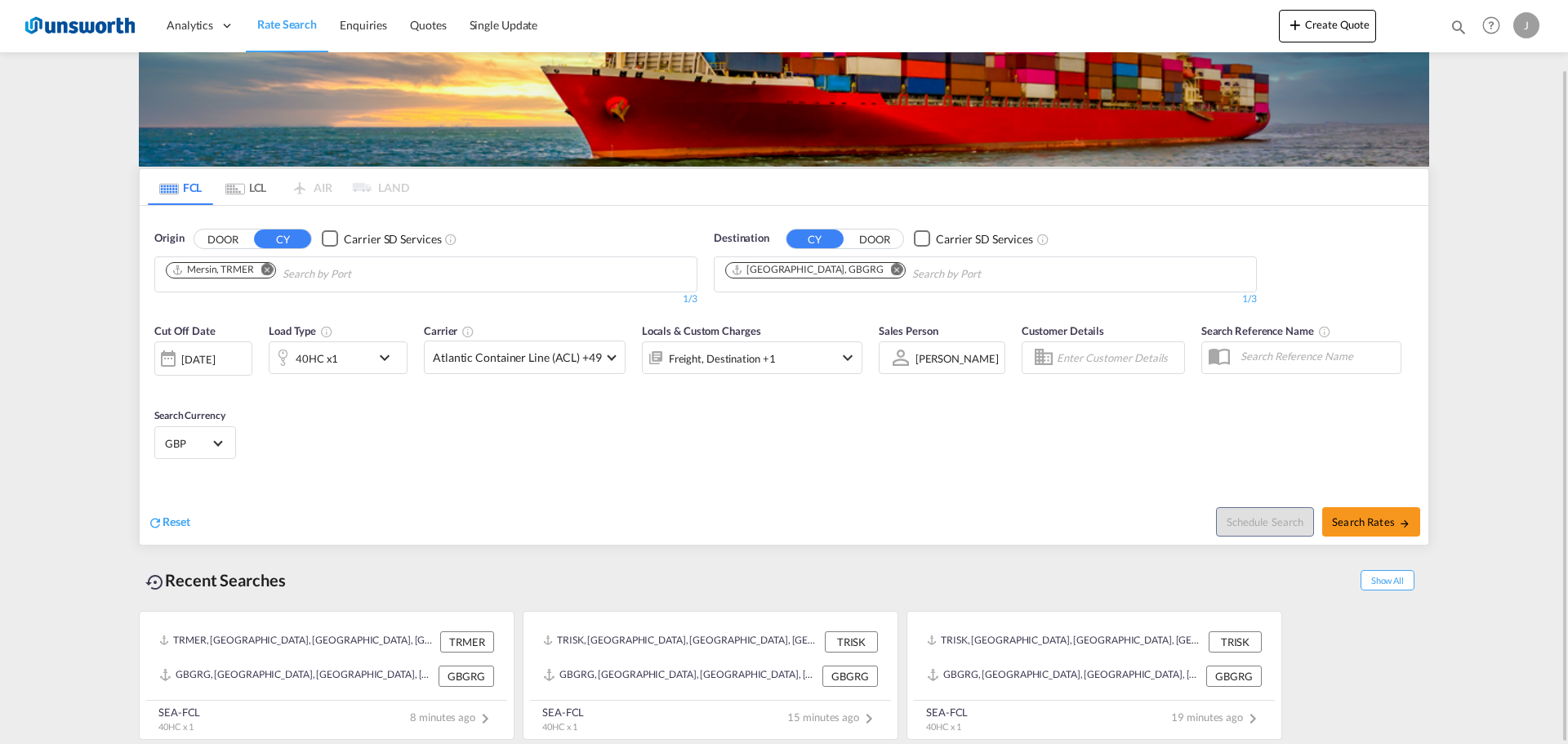
click at [270, 270] on md-icon "Remove" at bounding box center [268, 270] width 12 height 12
type input "izmir"
click at [203, 310] on div "Izmir Turkey TRIZM" at bounding box center [292, 312] width 311 height 49
click at [326, 271] on body "Analytics Reports Dashboard Rate Search Enquiries Quotes" at bounding box center [784, 372] width 1568 height 744
type input "alia"
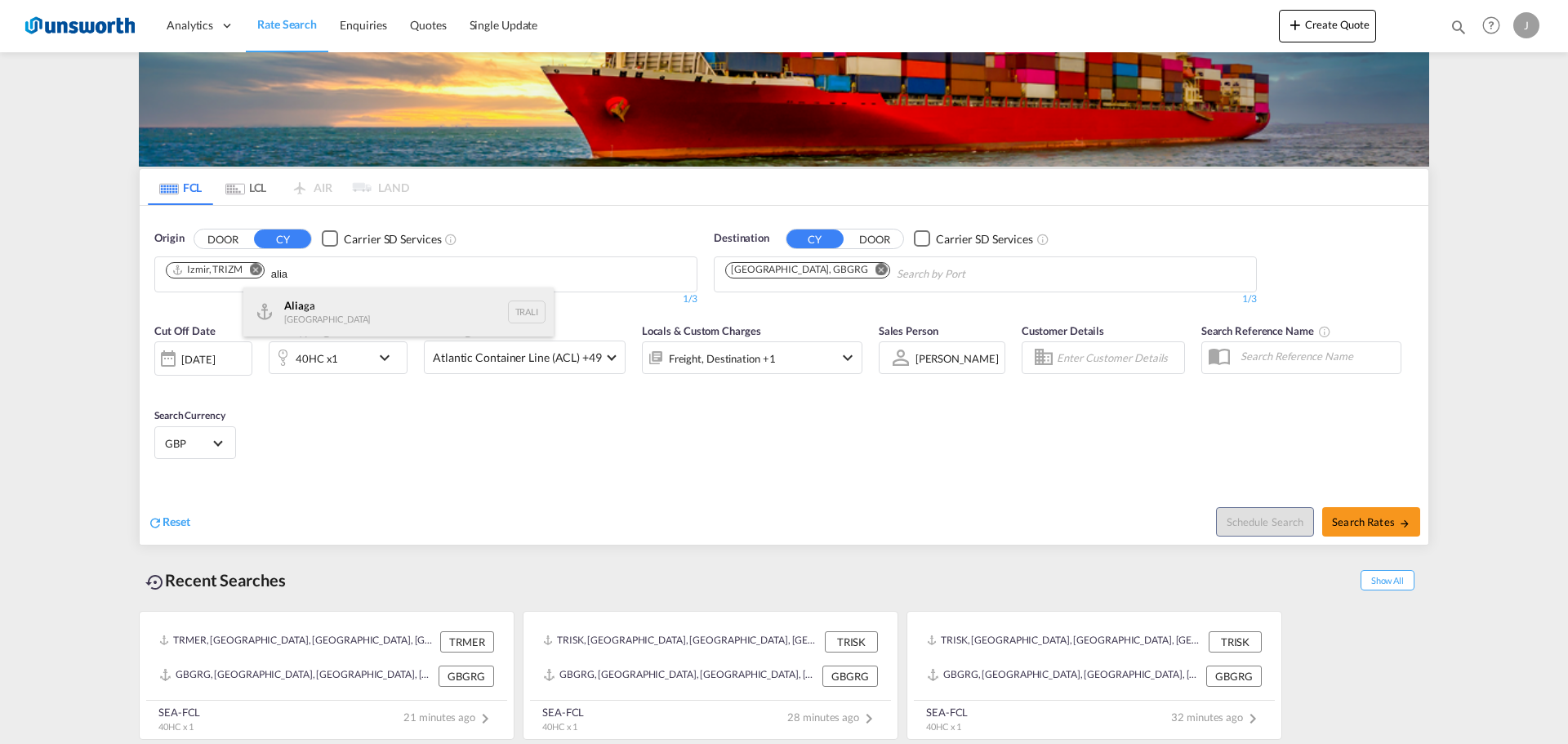
click at [318, 313] on div "Alia ga Turkey TRALI" at bounding box center [398, 312] width 311 height 49
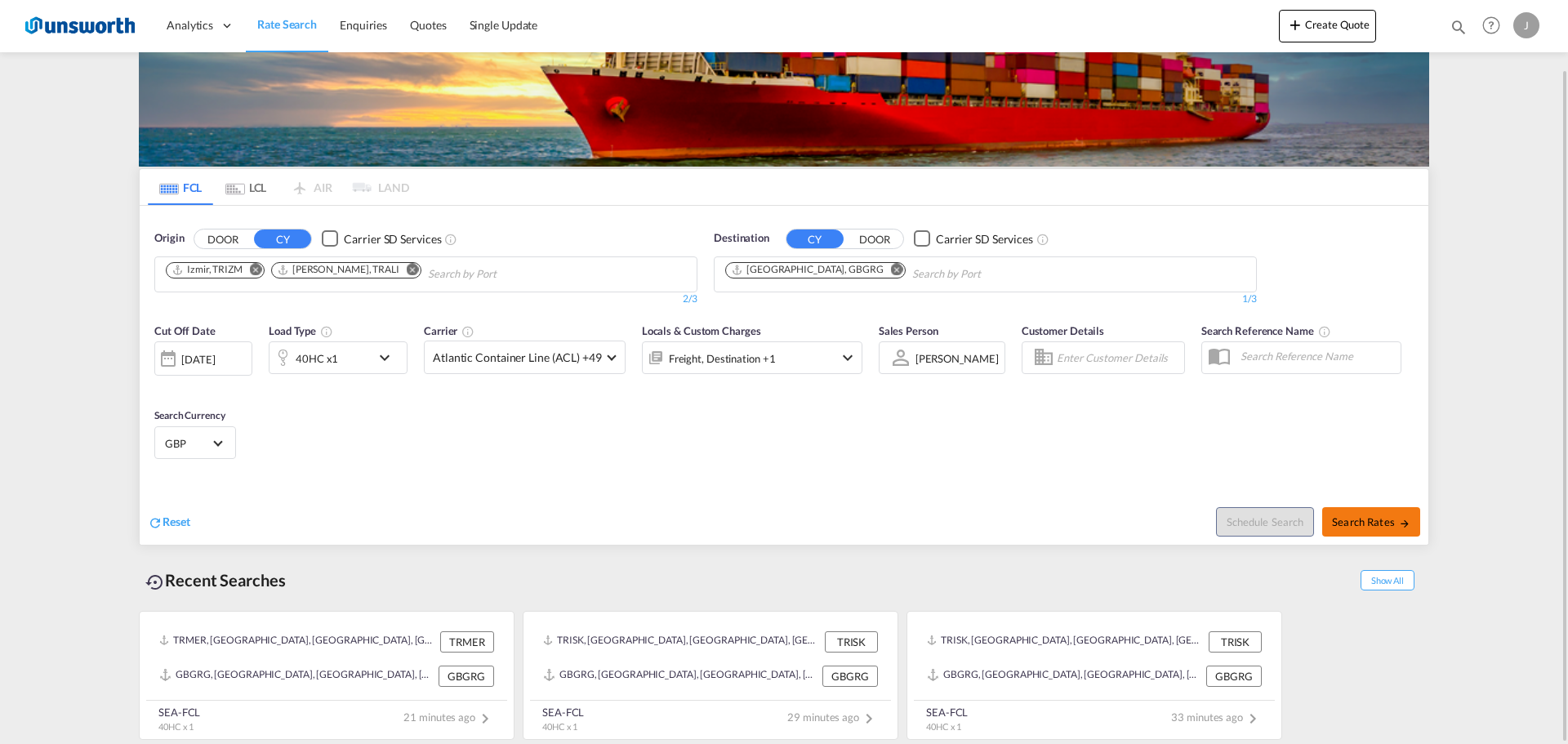
click at [1375, 530] on button "Search Rates" at bounding box center [1371, 523] width 98 height 30
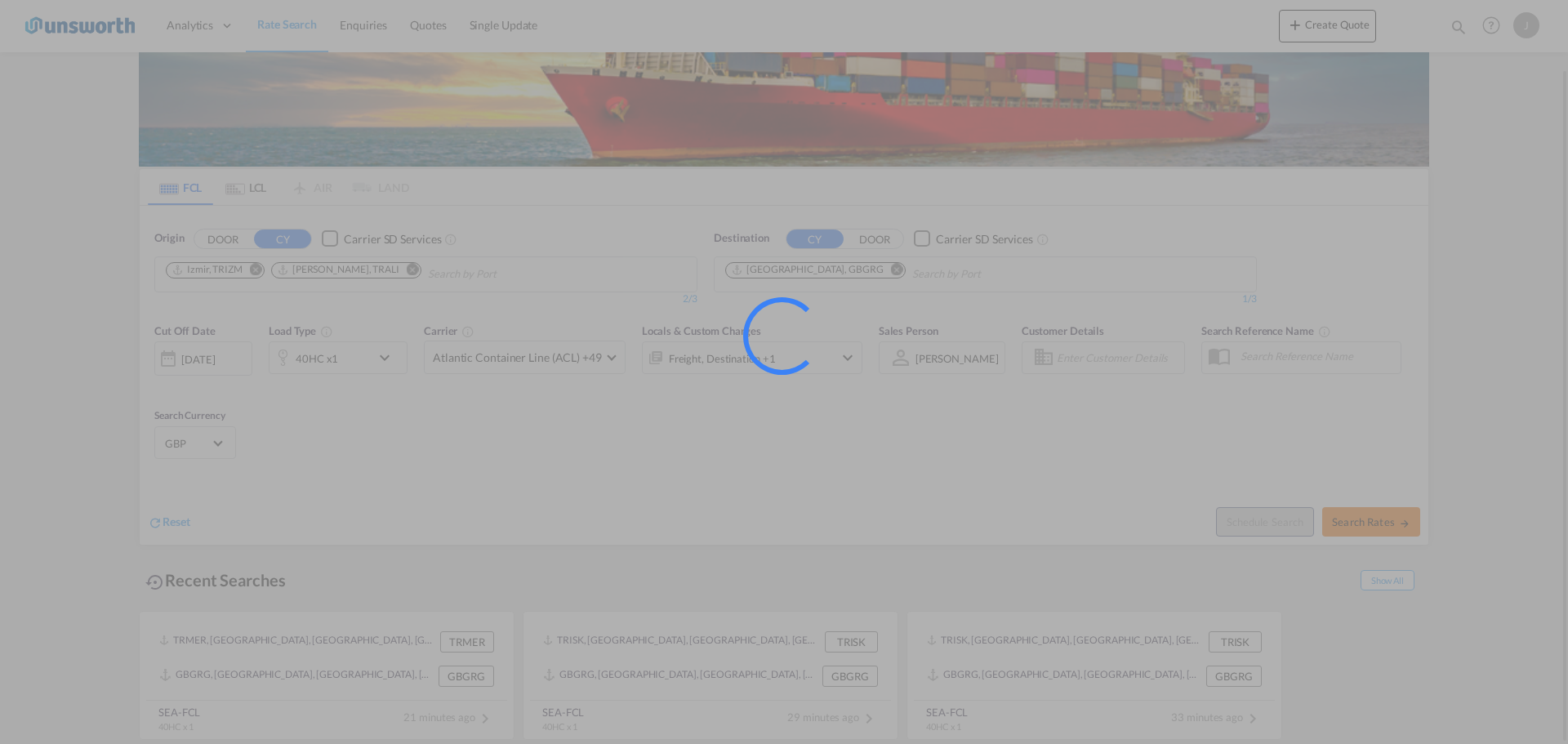
type input "TRIZM,TRALI to GBGRG / [DATE]"
